Goal: Task Accomplishment & Management: Complete application form

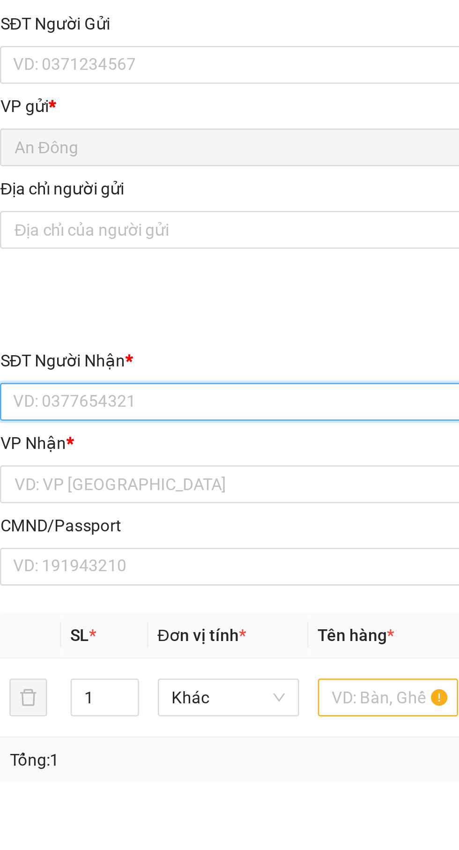
click at [136, 227] on input "SĐT Người Nhận *" at bounding box center [124, 227] width 207 height 15
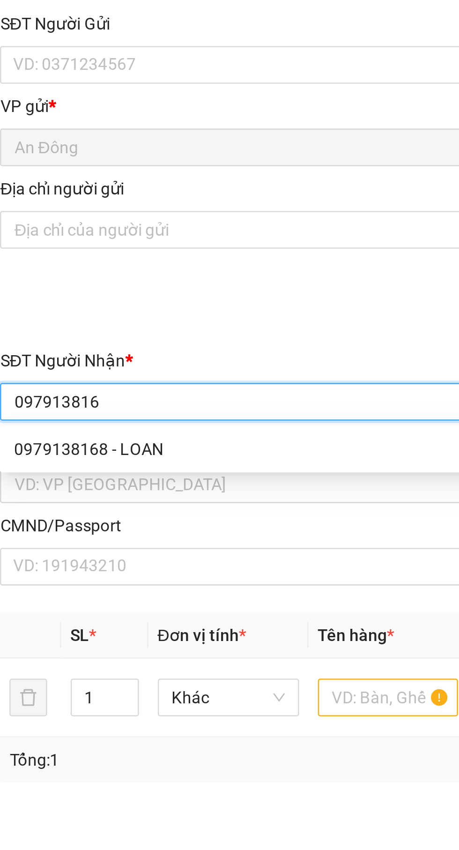
type input "0979138168"
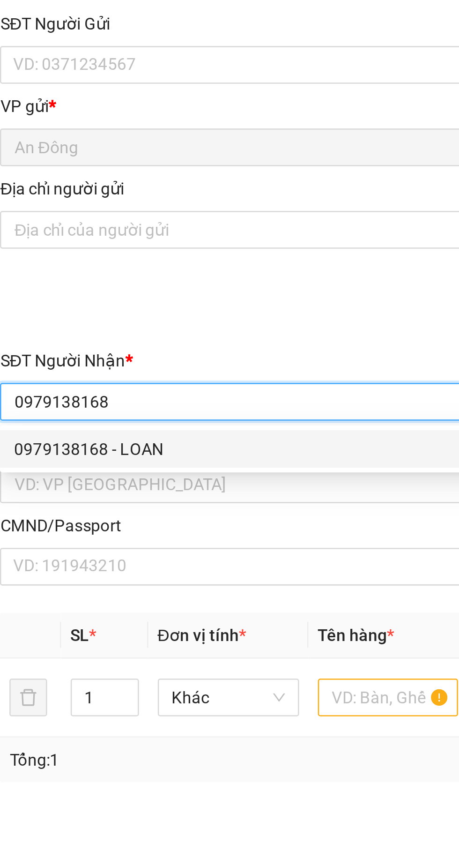
click at [146, 246] on div "0979138168 - LOAN" at bounding box center [124, 246] width 196 height 10
type input "LOAN"
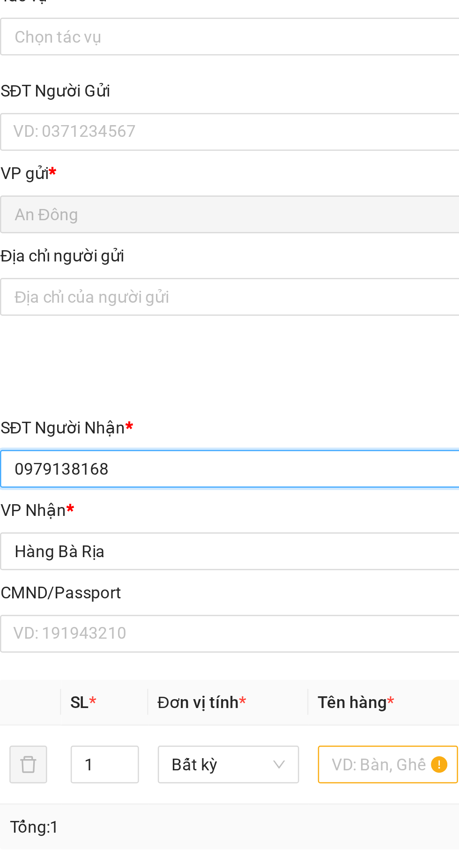
type input "0979138168"
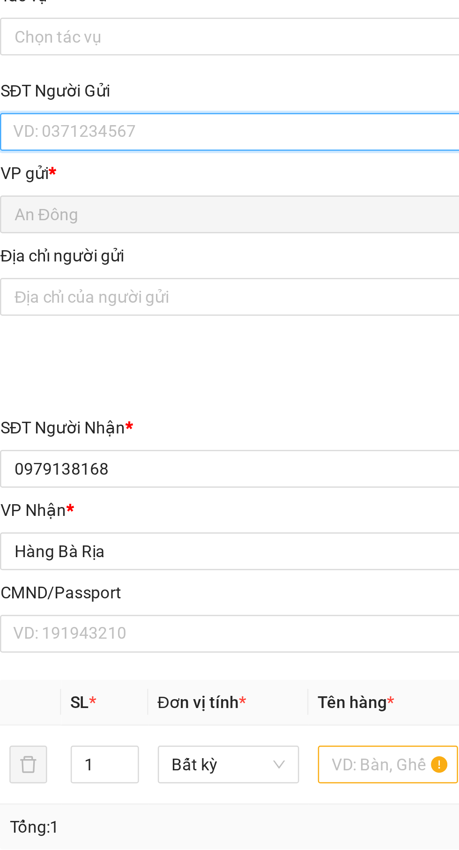
click at [131, 90] on input "SĐT Người Gửi" at bounding box center [124, 93] width 207 height 15
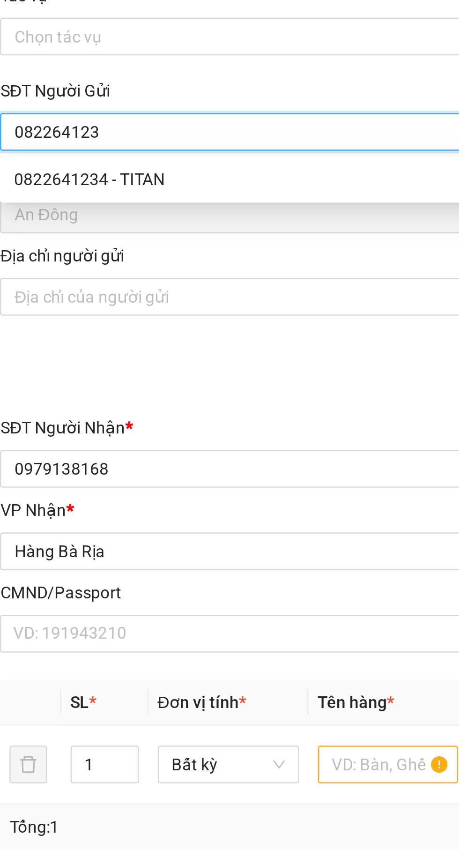
type input "0822641234"
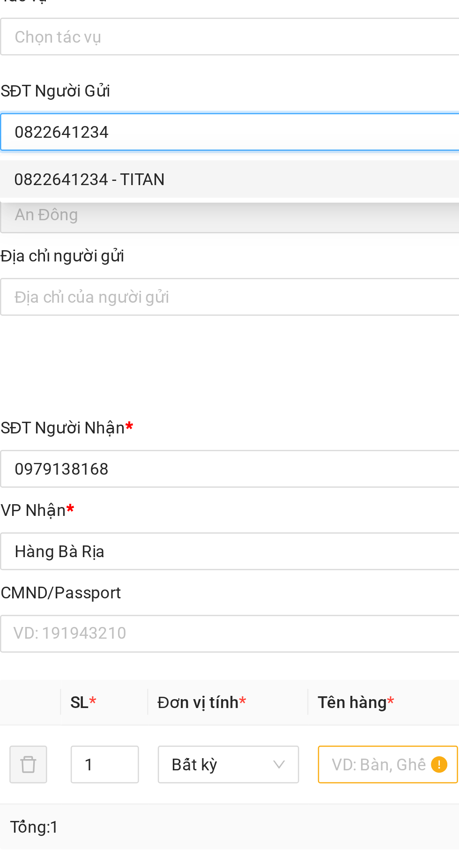
click at [121, 114] on div "0822641234 - TITAN" at bounding box center [124, 112] width 196 height 10
type input "TITAN"
type input "079099028389"
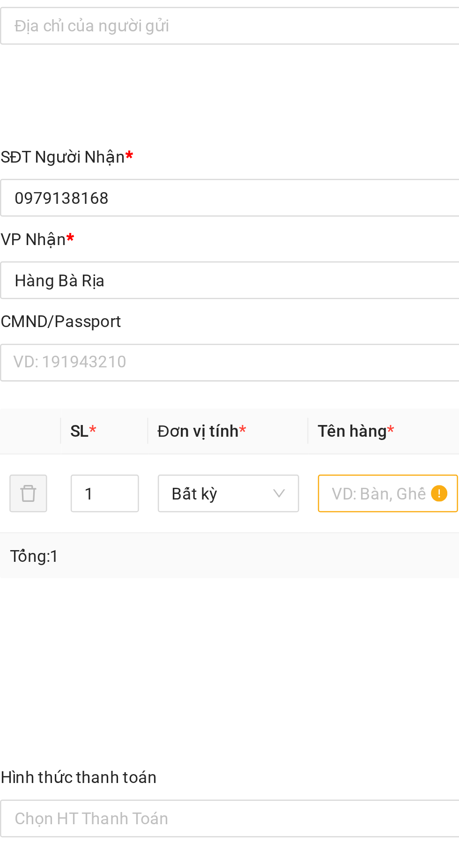
type input "0822641234"
click at [170, 342] on input "text" at bounding box center [175, 345] width 56 height 15
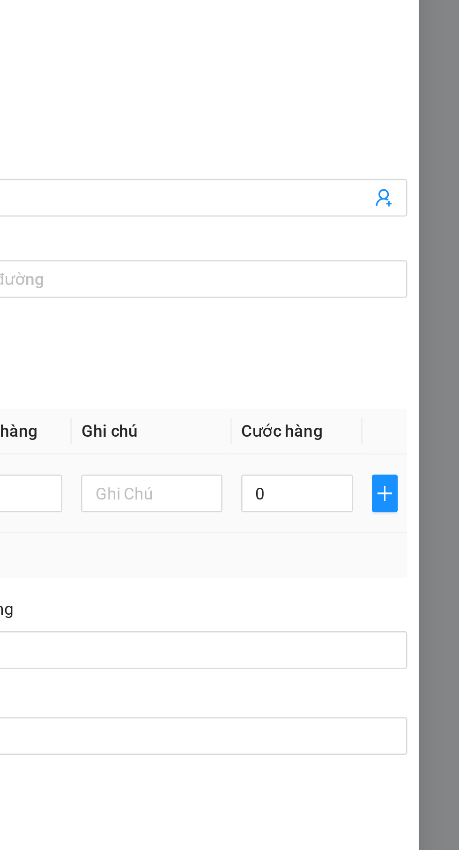
type input "Hộp"
click at [398, 344] on input "0" at bounding box center [395, 345] width 45 height 15
type input "3"
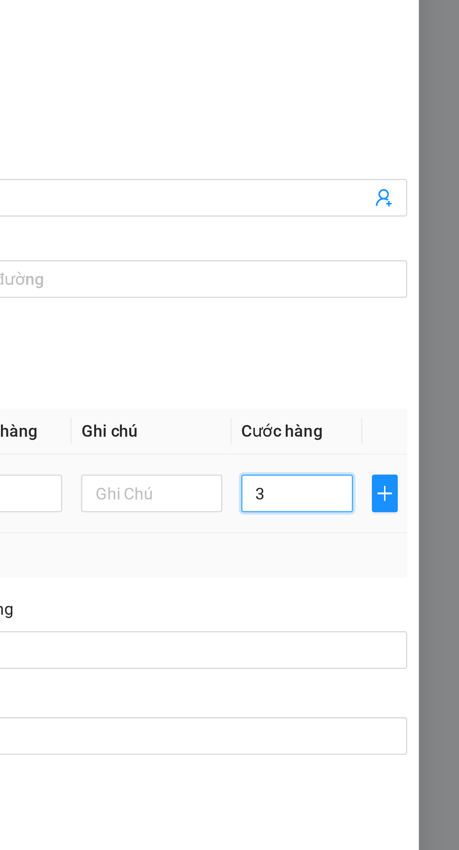
type input "30"
click at [420, 299] on div "SĐT Người Nhận * 0979138168 Người nhận * LOAN VP Nhận * Hàng Bà Rịa Giao hàn…" at bounding box center [229, 255] width 421 height 98
type input "30.000"
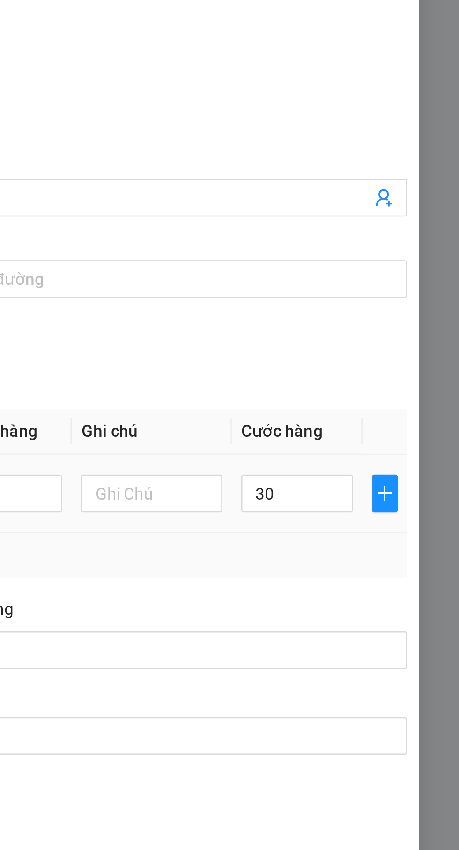
type input "30.000"
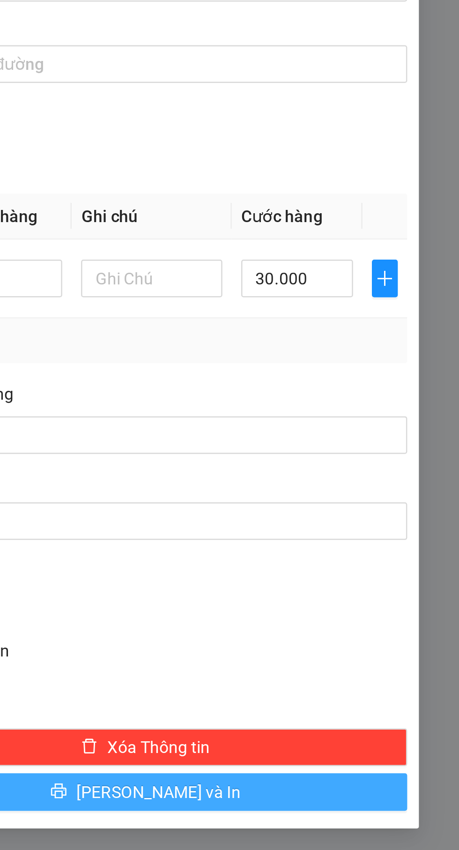
click at [311, 554] on button "[PERSON_NAME] và In" at bounding box center [335, 549] width 208 height 15
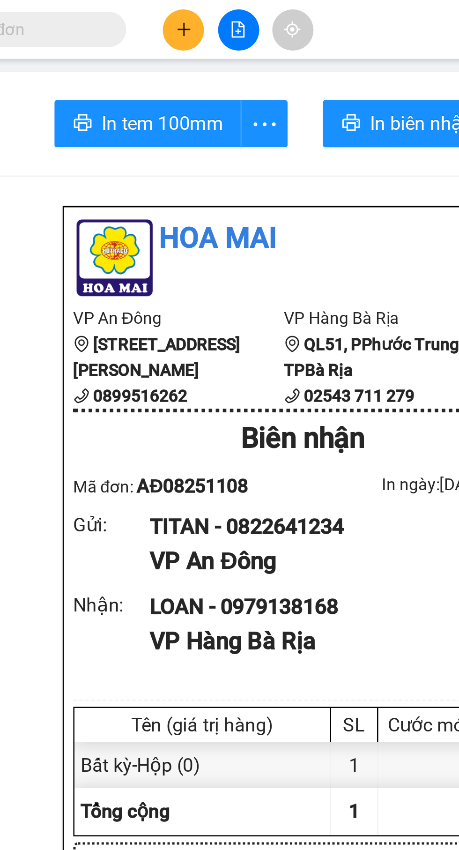
click at [193, 11] on button at bounding box center [196, 12] width 16 height 16
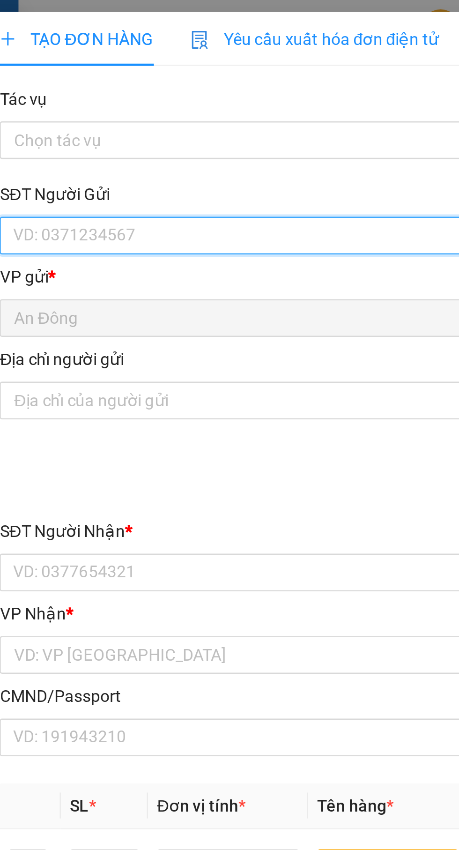
click at [146, 95] on input "SĐT Người Gửi" at bounding box center [124, 93] width 207 height 15
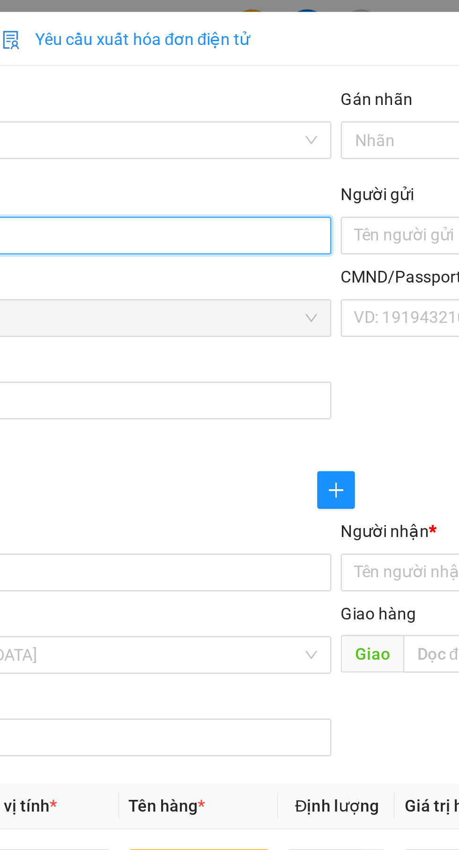
type input "0986492057"
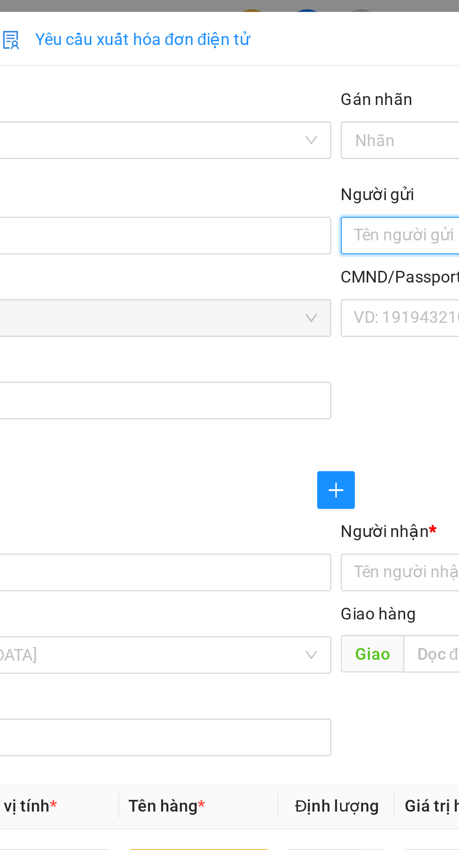
click at [252, 97] on input "Người gửi" at bounding box center [335, 93] width 207 height 15
type input "D"
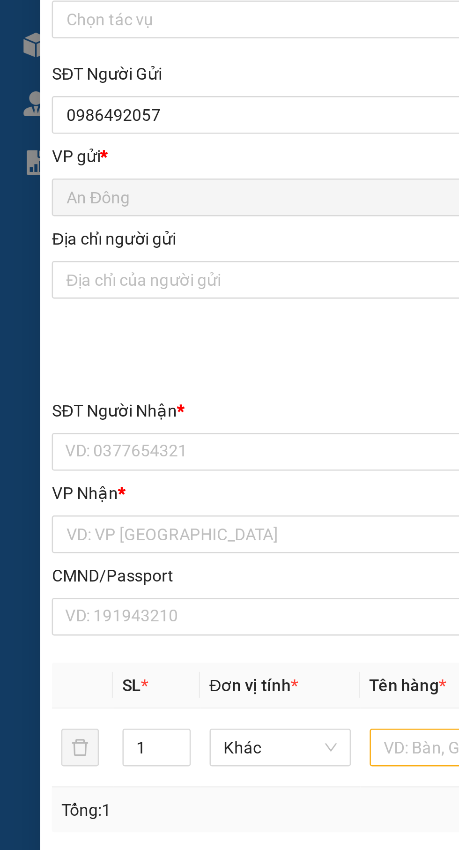
type input "Đoan"
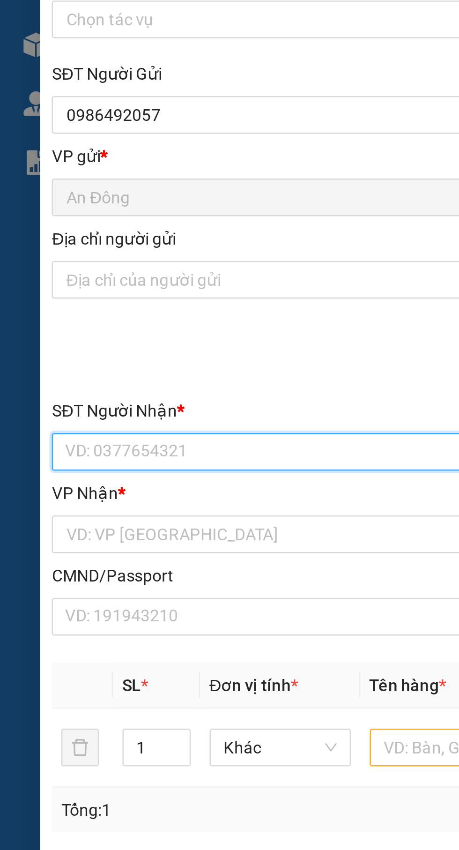
click at [126, 225] on input "SĐT Người Nhận *" at bounding box center [124, 227] width 207 height 15
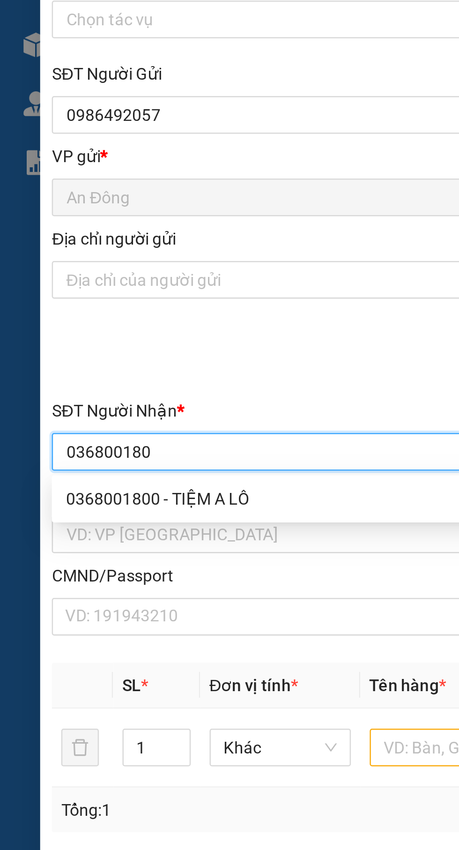
type input "0368001800"
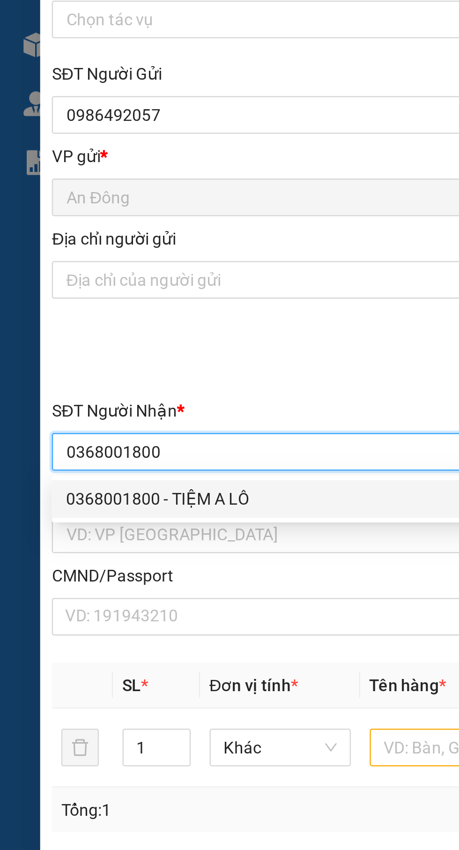
click at [123, 248] on div "0368001800 - TIỆM A LÔ" at bounding box center [124, 246] width 196 height 10
type input "TIỆM A LÔ"
type input "[PERSON_NAME]"
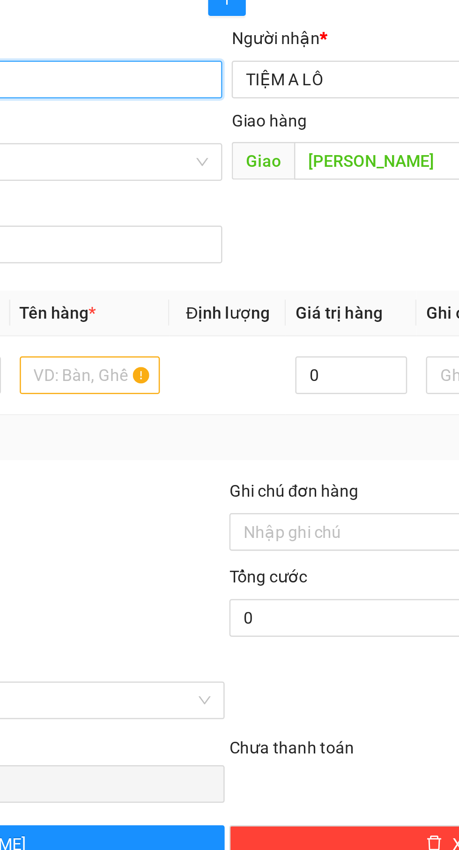
type input "0368001800"
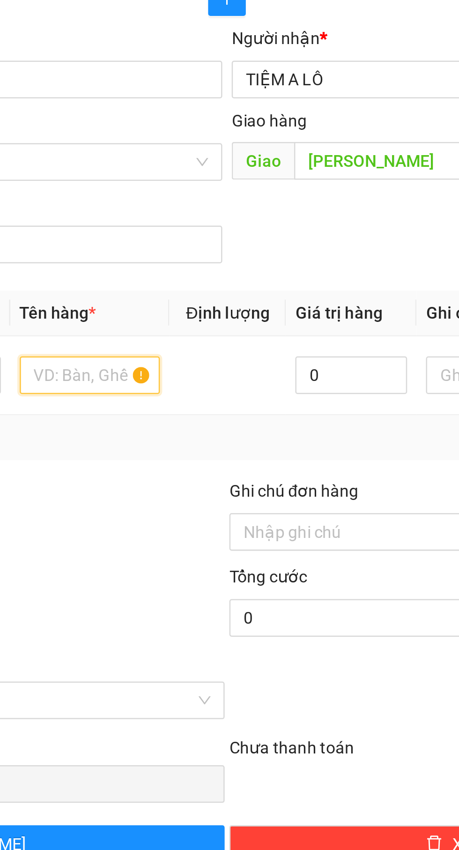
click at [181, 347] on input "text" at bounding box center [175, 345] width 56 height 15
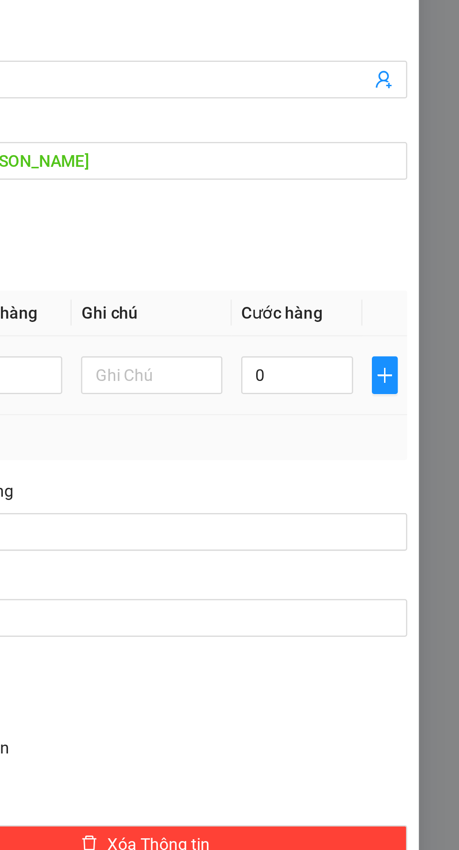
type input "Thùng"
click at [392, 347] on input "0" at bounding box center [395, 345] width 45 height 15
type input "4"
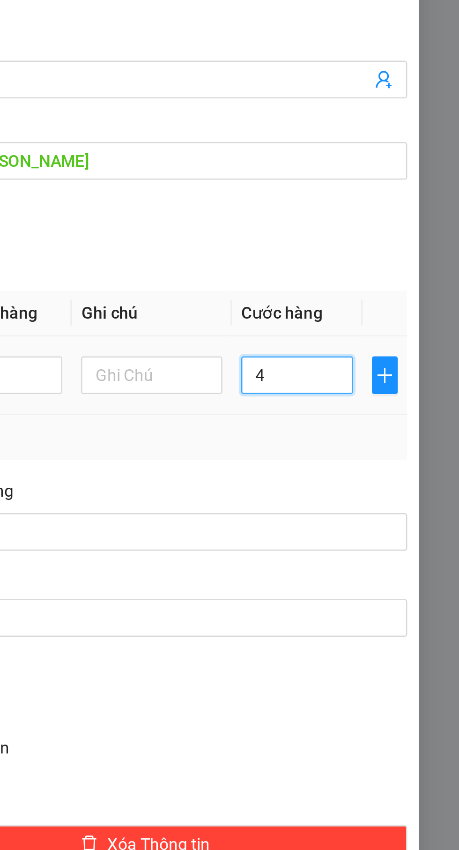
type input "40"
click at [405, 369] on div "Tổng: 1" at bounding box center [229, 370] width 410 height 10
type input "40.000"
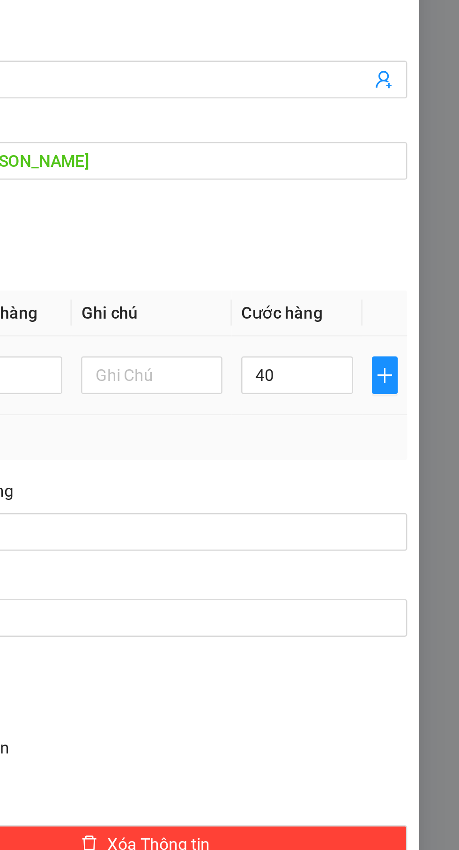
type input "40.000"
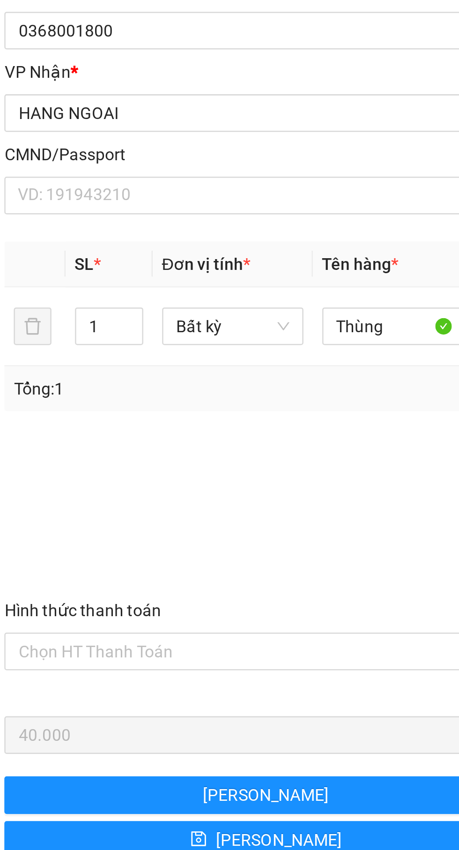
click at [138, 469] on input "Hình thức thanh toán" at bounding box center [121, 475] width 190 height 14
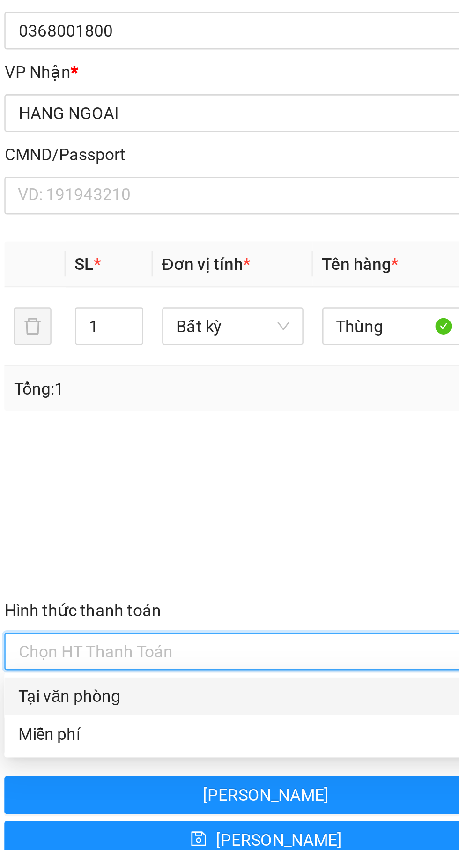
click at [135, 486] on div "Tại văn phòng" at bounding box center [125, 492] width 208 height 15
type input "0"
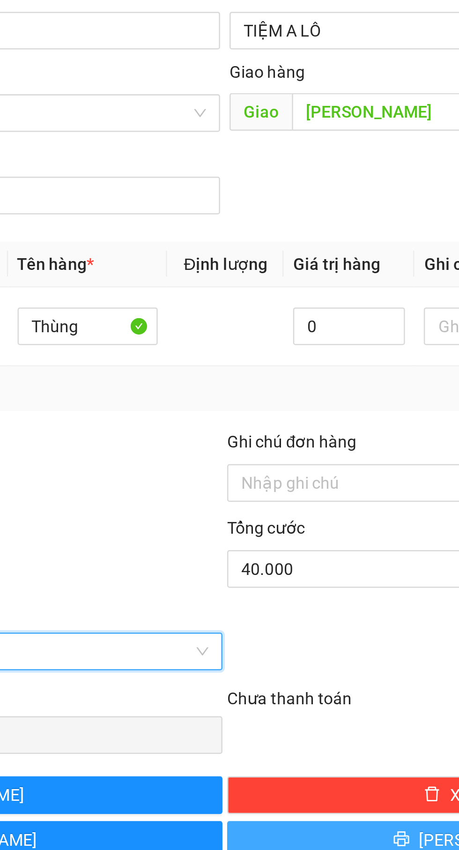
click at [285, 551] on button "[PERSON_NAME] và In" at bounding box center [335, 549] width 208 height 15
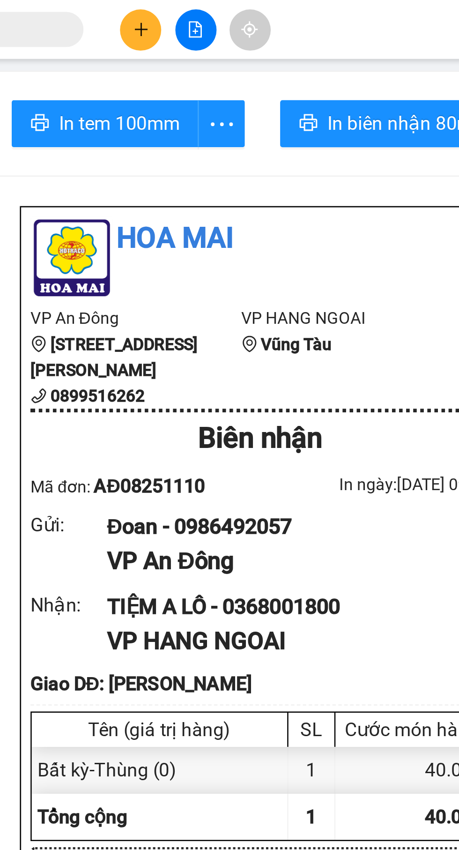
click at [195, 13] on icon "plus" at bounding box center [196, 11] width 7 height 7
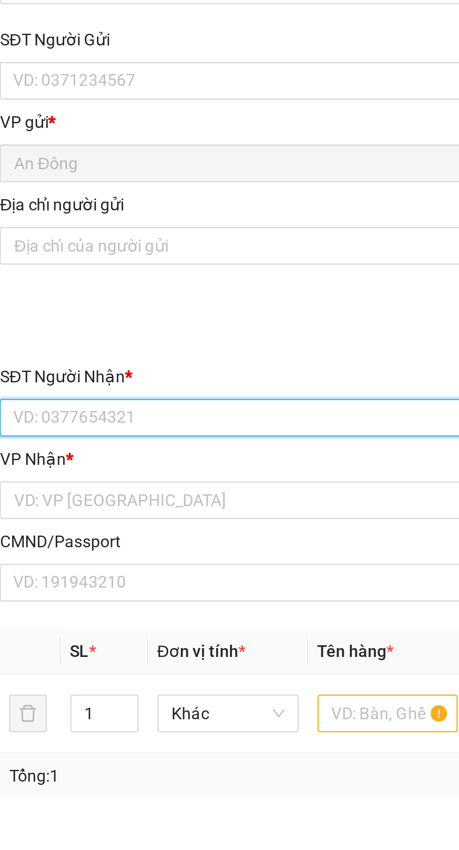
click at [130, 222] on input "SĐT Người Nhận *" at bounding box center [124, 227] width 207 height 15
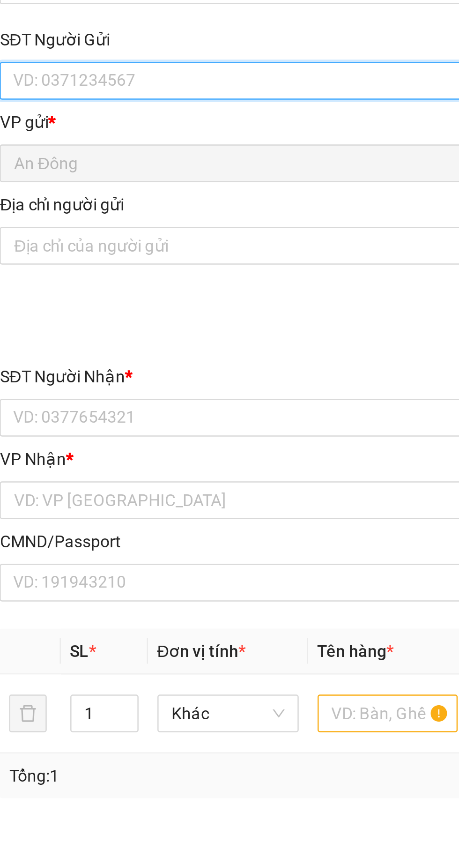
click at [115, 94] on input "SĐT Người Gửi" at bounding box center [124, 93] width 207 height 15
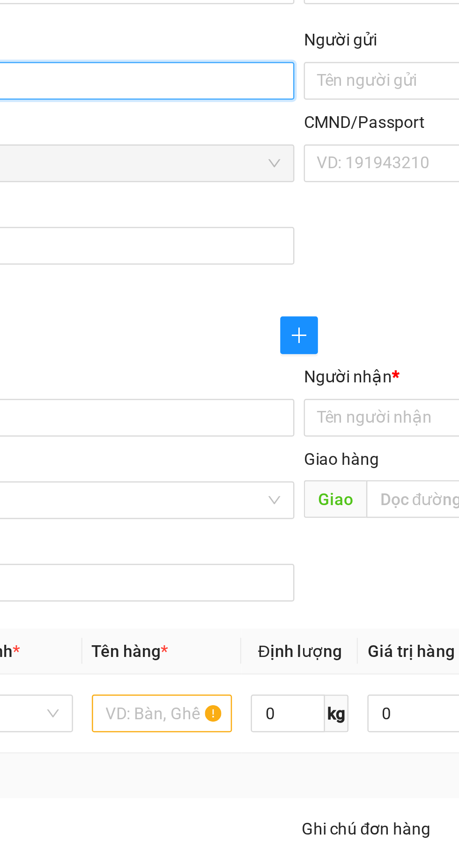
type input "0355336571"
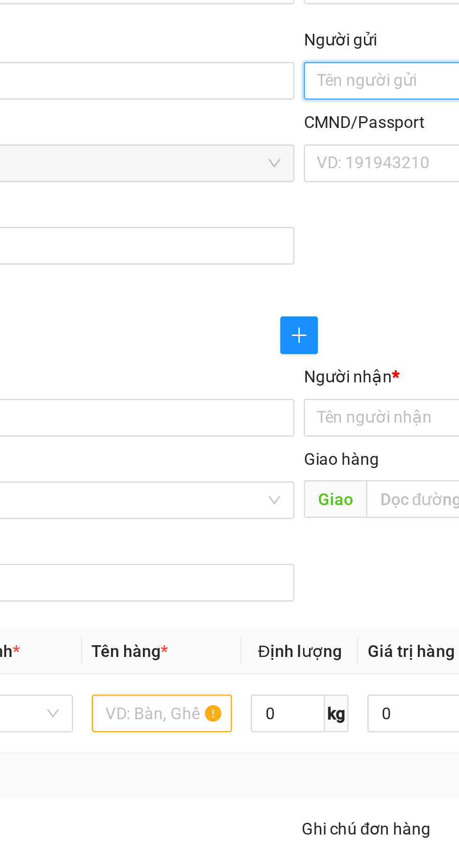
click at [253, 96] on input "Người gửi" at bounding box center [335, 93] width 207 height 15
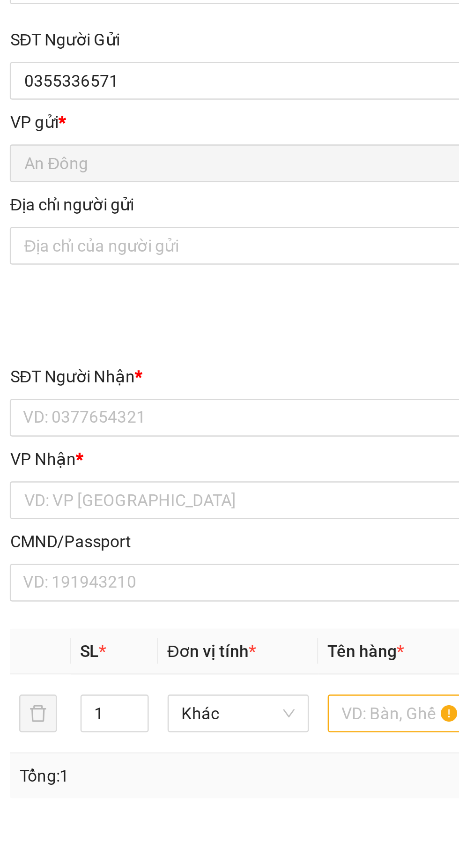
type input "Bằng"
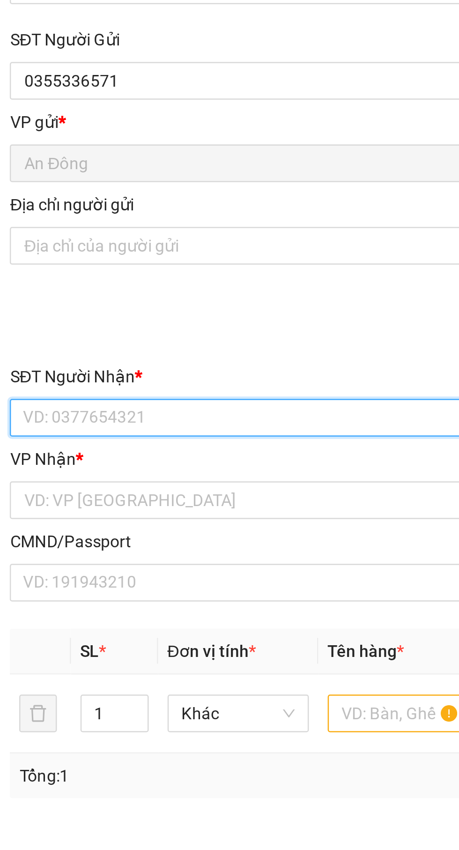
click at [119, 225] on input "SĐT Người Nhận *" at bounding box center [124, 227] width 207 height 15
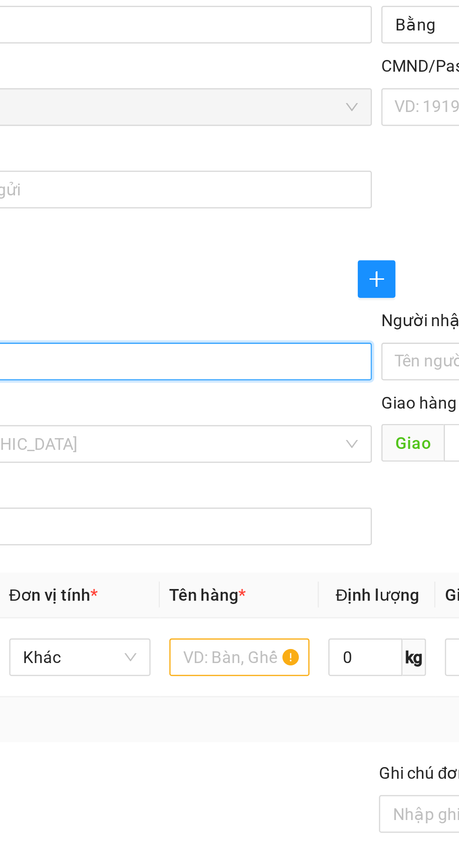
type input "0969104134"
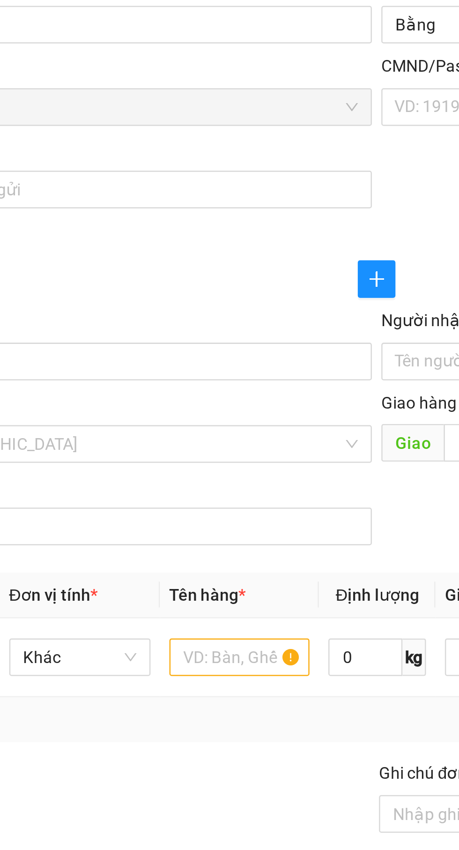
click at [248, 231] on input "Người nhận *" at bounding box center [330, 228] width 187 height 10
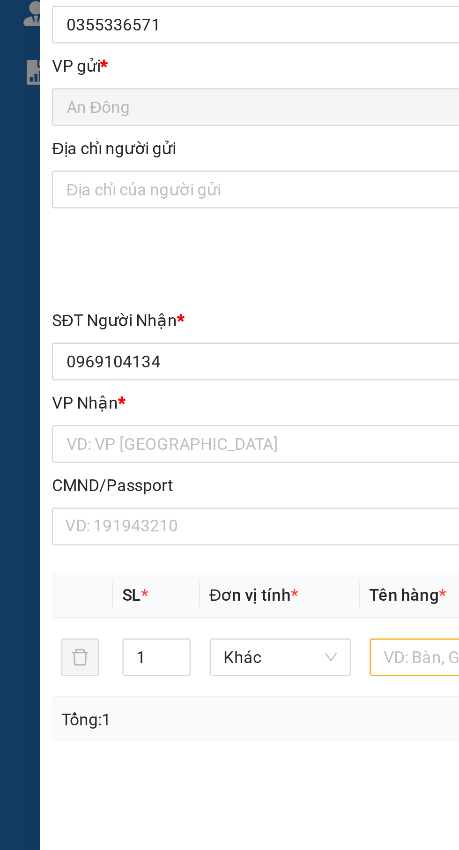
type input "Nguyệt"
click at [118, 258] on input "search" at bounding box center [120, 261] width 189 height 14
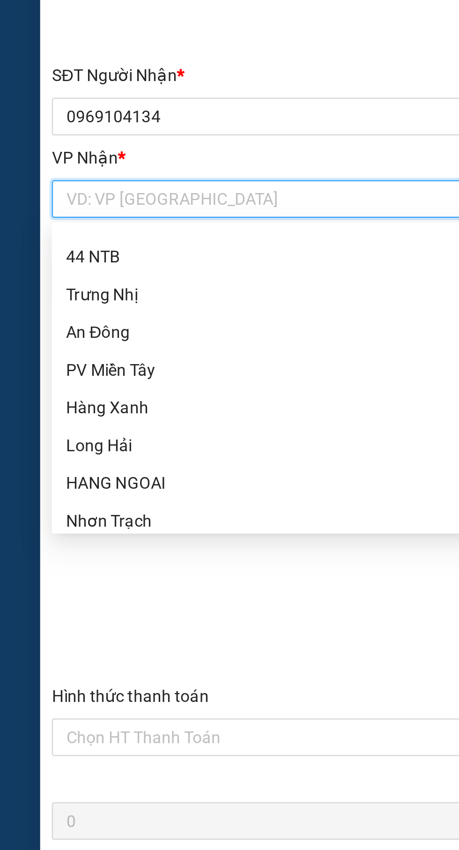
scroll to position [75, 0]
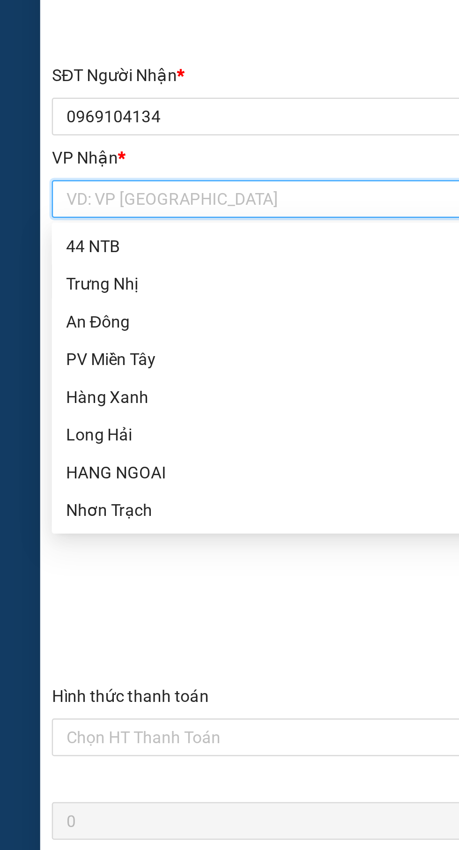
click at [111, 367] on div "HANG NGOAI" at bounding box center [124, 369] width 196 height 10
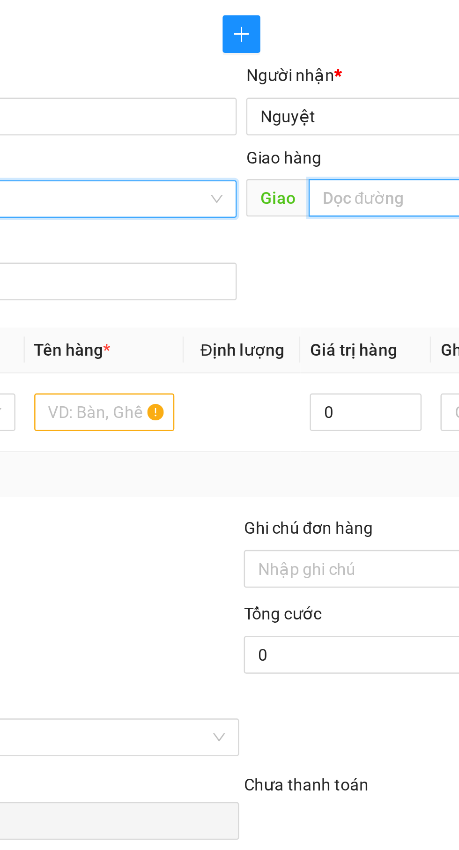
click at [285, 261] on input "text" at bounding box center [347, 260] width 182 height 15
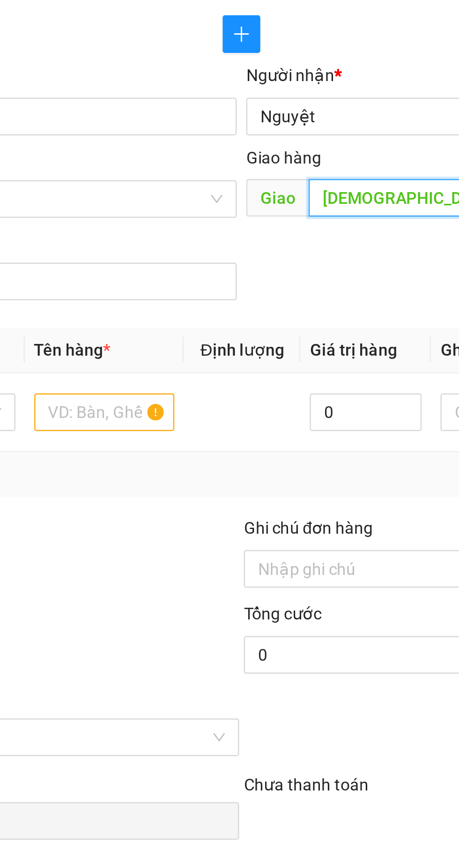
type input "[DEMOGRAPHIC_DATA]"
click at [188, 347] on input "text" at bounding box center [175, 345] width 56 height 15
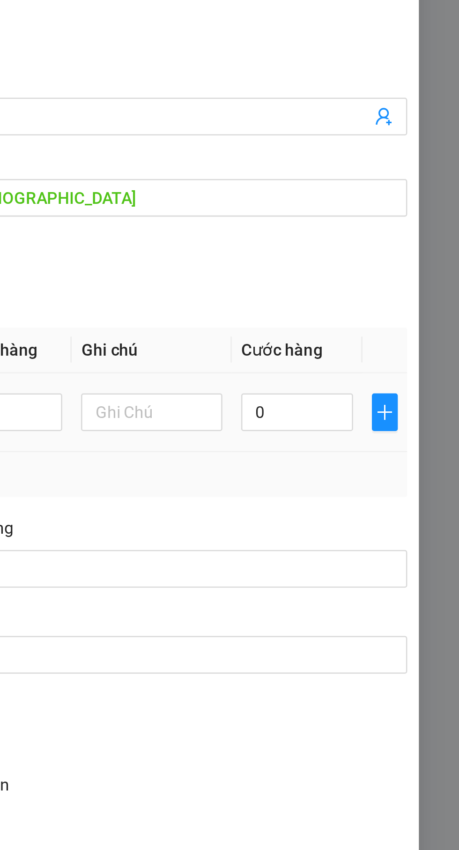
type input "Xốp"
click at [398, 347] on input "0" at bounding box center [395, 345] width 45 height 15
type input "4"
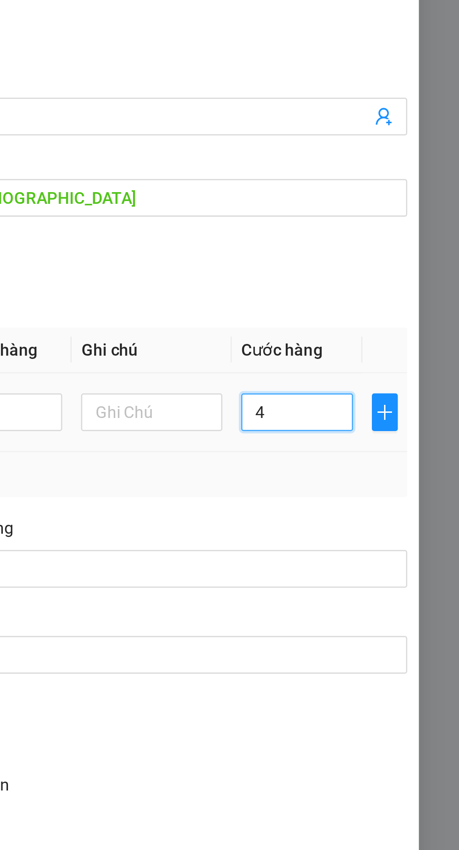
type input "40"
click at [408, 378] on div "Tổng: 1" at bounding box center [230, 370] width 418 height 18
type input "40.000"
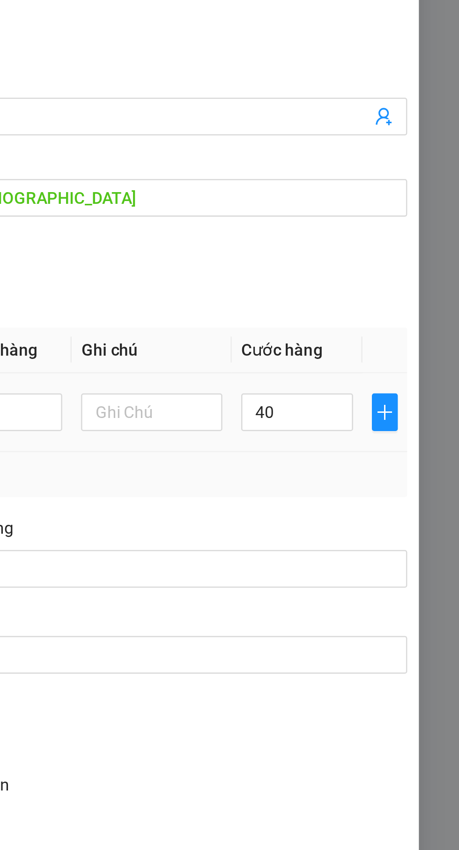
type input "40.000"
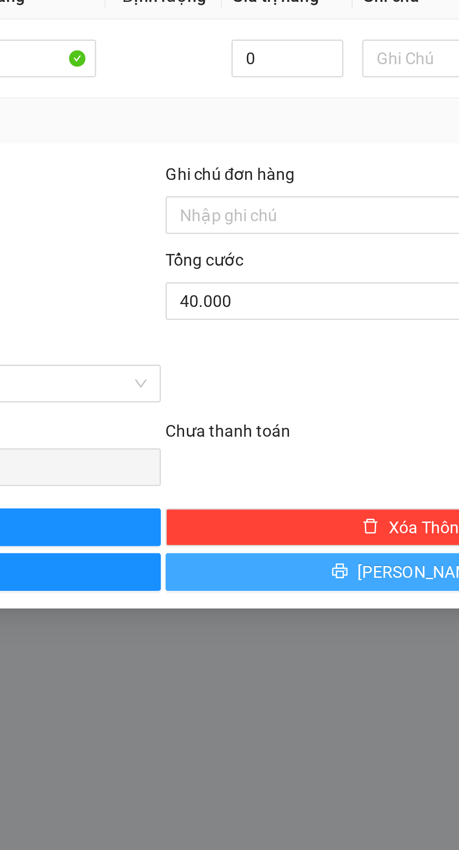
click at [302, 555] on button "[PERSON_NAME] và In" at bounding box center [335, 549] width 208 height 15
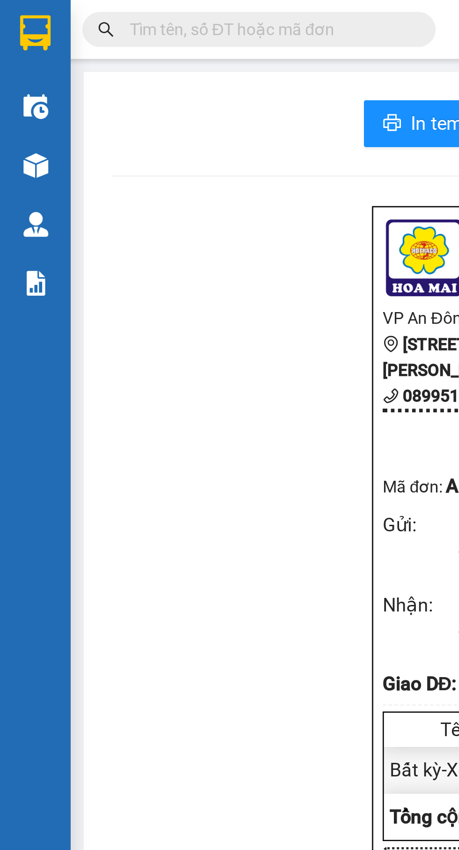
click at [16, 42] on img at bounding box center [14, 43] width 10 height 10
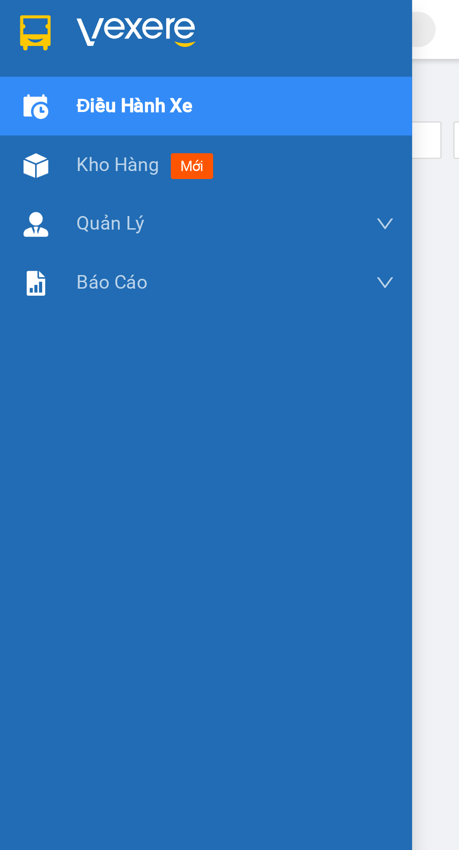
click at [107, 41] on div "Điều hành xe" at bounding box center [93, 41] width 127 height 23
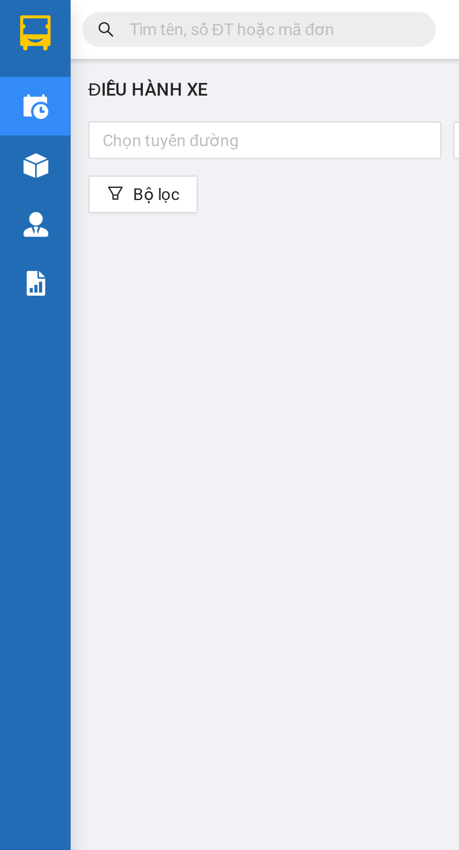
click at [147, 56] on div at bounding box center [106, 55] width 136 height 11
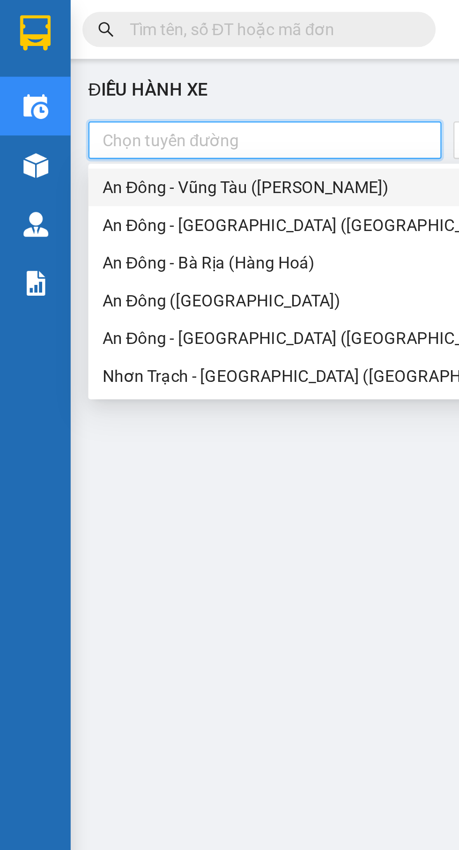
click at [121, 79] on div "An Đông - Vũng Tàu ([PERSON_NAME])" at bounding box center [127, 74] width 172 height 10
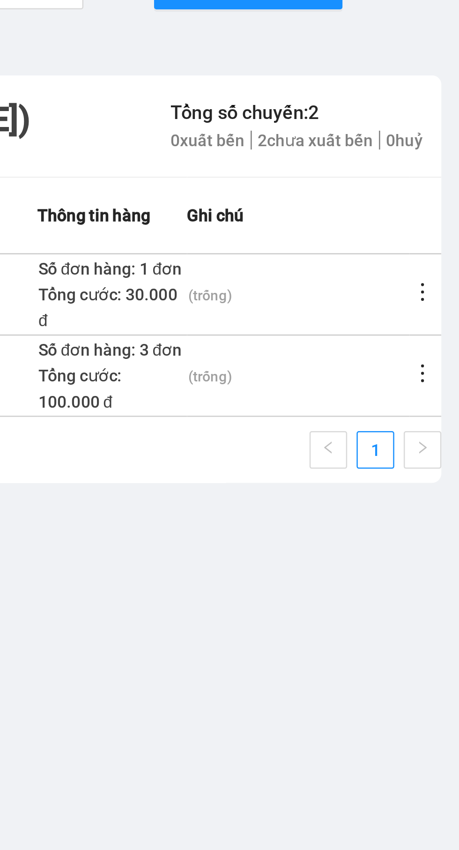
click at [442, 208] on icon "more" at bounding box center [444, 207] width 9 height 9
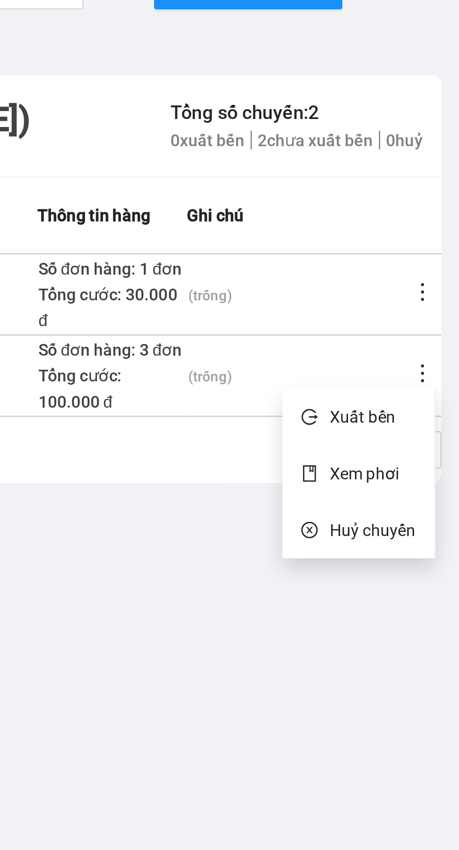
click at [445, 204] on icon "more" at bounding box center [444, 207] width 1 height 7
click at [431, 246] on span "Xem phơi" at bounding box center [422, 248] width 28 height 8
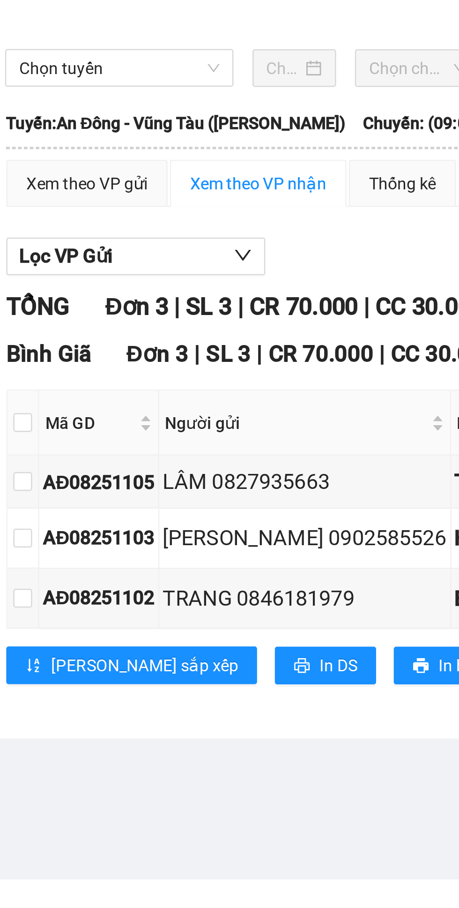
scroll to position [0, 2]
